Goal: Information Seeking & Learning: Learn about a topic

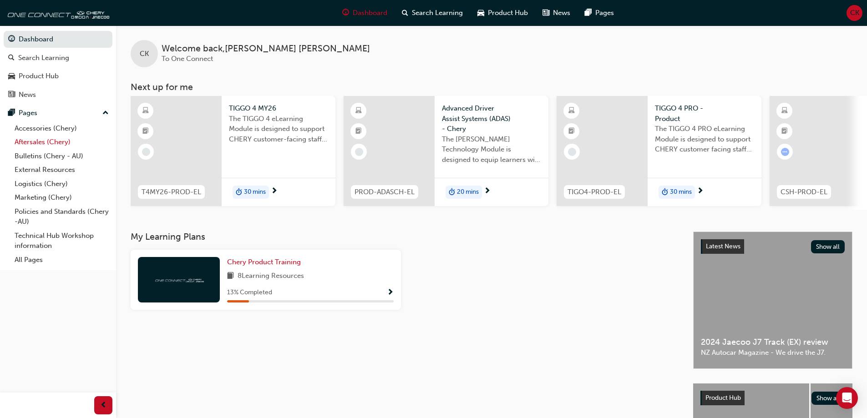
click at [55, 140] on link "Aftersales (Chery)" at bounding box center [62, 142] width 102 height 14
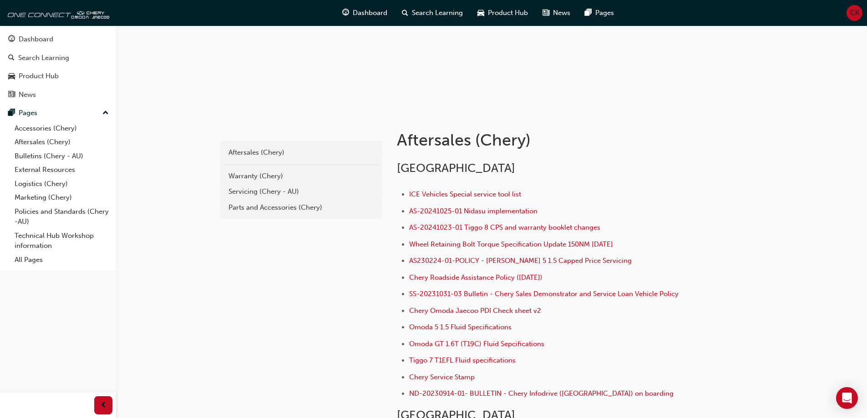
scroll to position [41, 0]
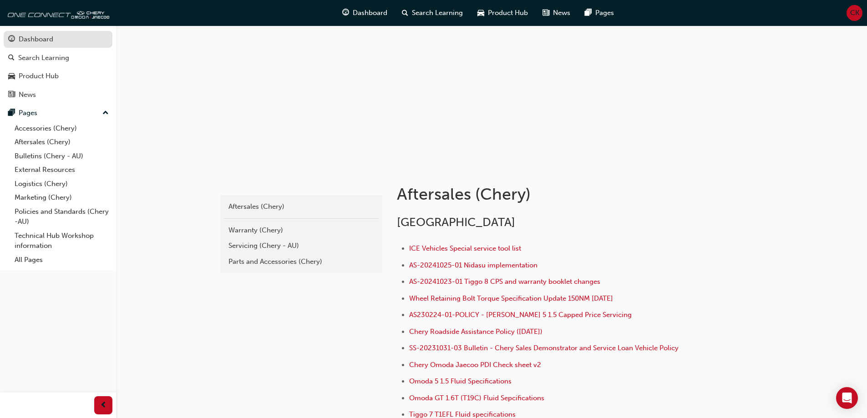
click at [41, 37] on div "Dashboard" at bounding box center [36, 39] width 35 height 10
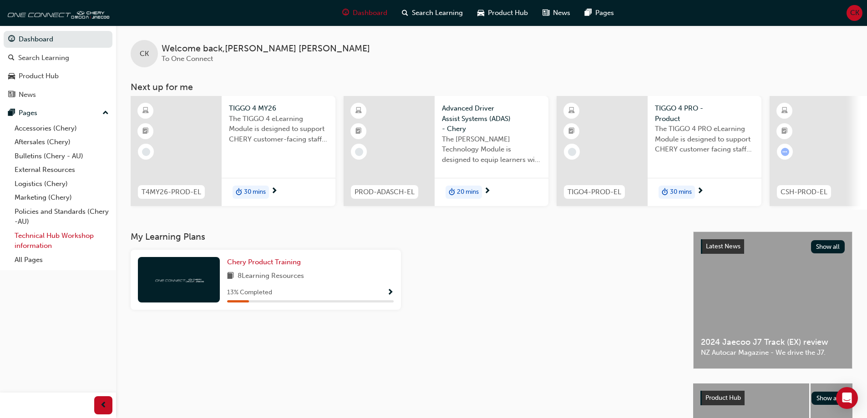
click at [39, 244] on link "Technical Hub Workshop information" at bounding box center [62, 241] width 102 height 24
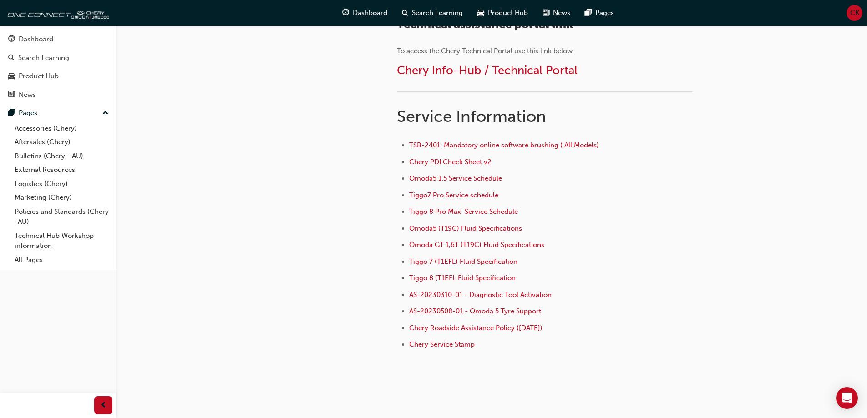
scroll to position [591, 0]
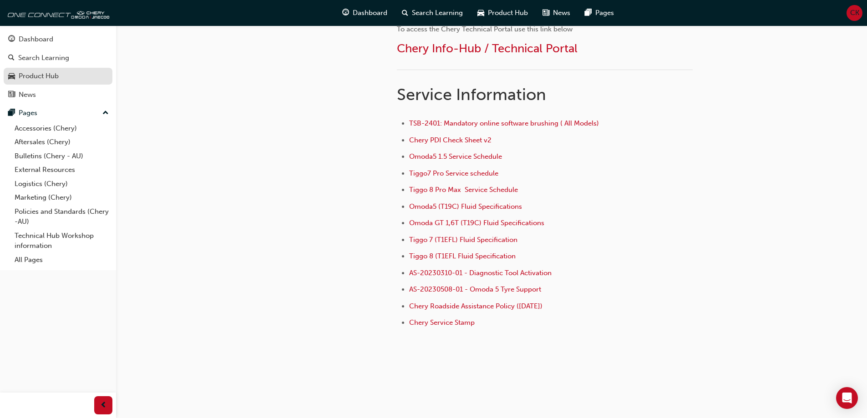
click at [50, 75] on div "Product Hub" at bounding box center [39, 76] width 40 height 10
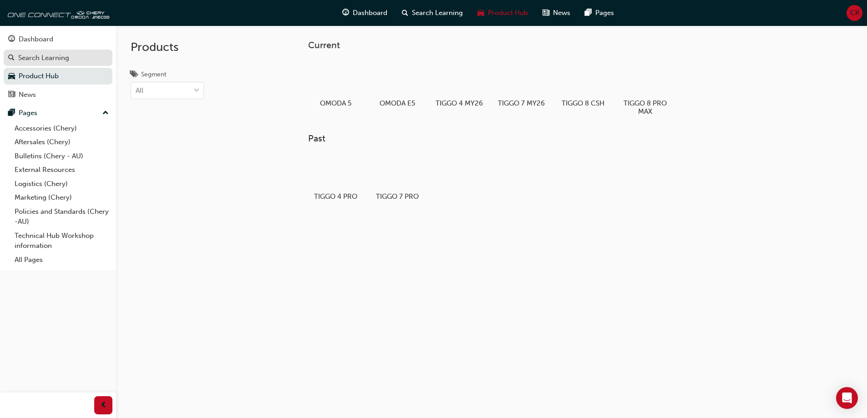
click at [39, 64] on link "Search Learning" at bounding box center [58, 58] width 109 height 17
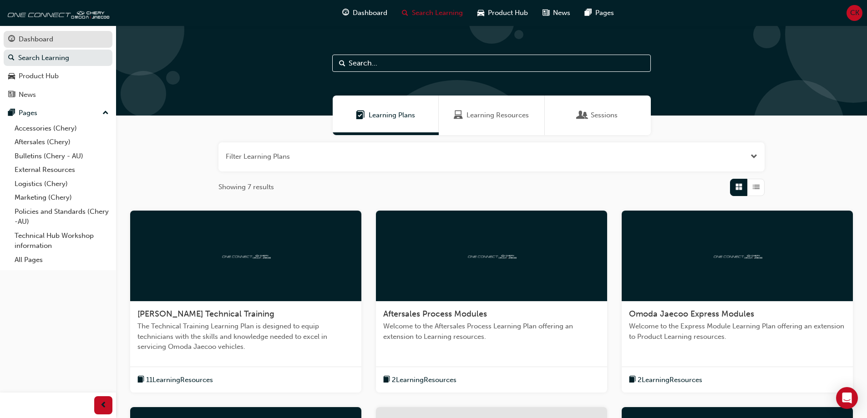
click at [20, 44] on div "Dashboard" at bounding box center [36, 39] width 35 height 10
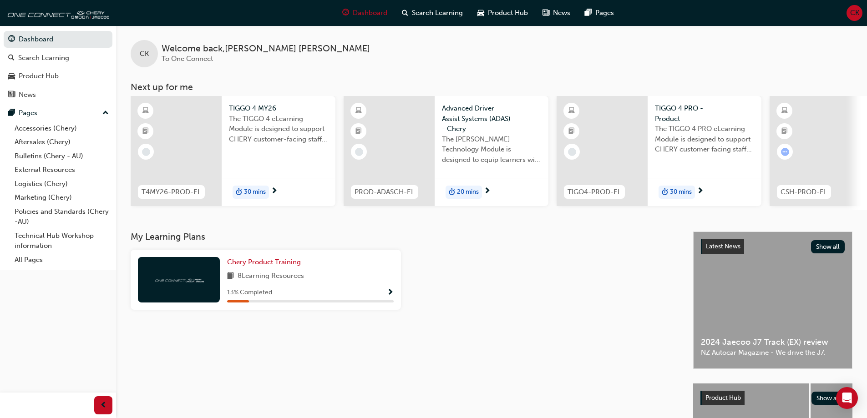
click at [385, 295] on div "13 % Completed" at bounding box center [310, 292] width 167 height 11
click at [241, 279] on span "8 Learning Resources" at bounding box center [271, 276] width 66 height 11
click at [255, 263] on span "Chery Product Training" at bounding box center [264, 262] width 74 height 8
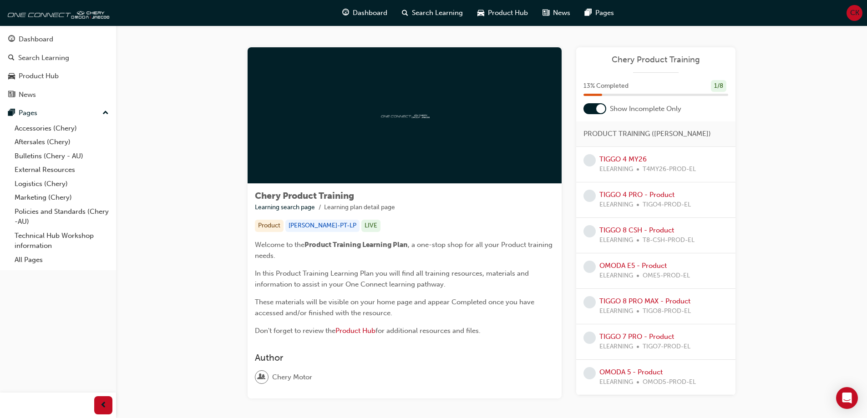
click at [41, 280] on div "Dashboard Search Learning Product Hub News Pages Pages Accessories (Chery) Afte…" at bounding box center [58, 198] width 116 height 396
